Goal: Transaction & Acquisition: Subscribe to service/newsletter

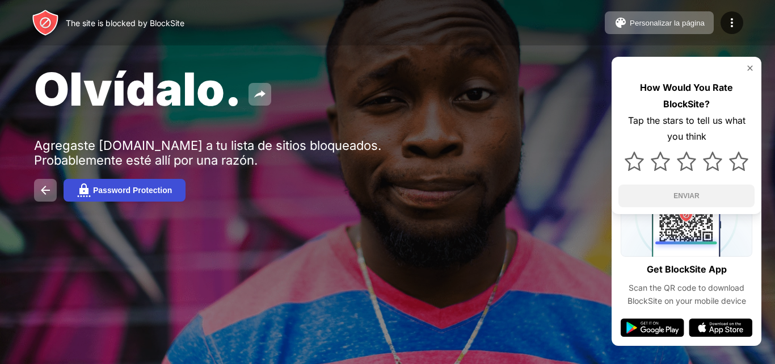
click at [107, 183] on button "Password Protection" at bounding box center [125, 190] width 122 height 23
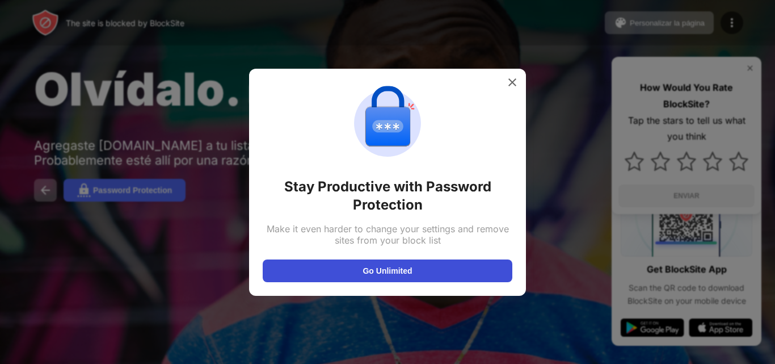
click at [368, 274] on button "Go Unlimited" at bounding box center [388, 270] width 250 height 23
